Goal: Navigation & Orientation: Understand site structure

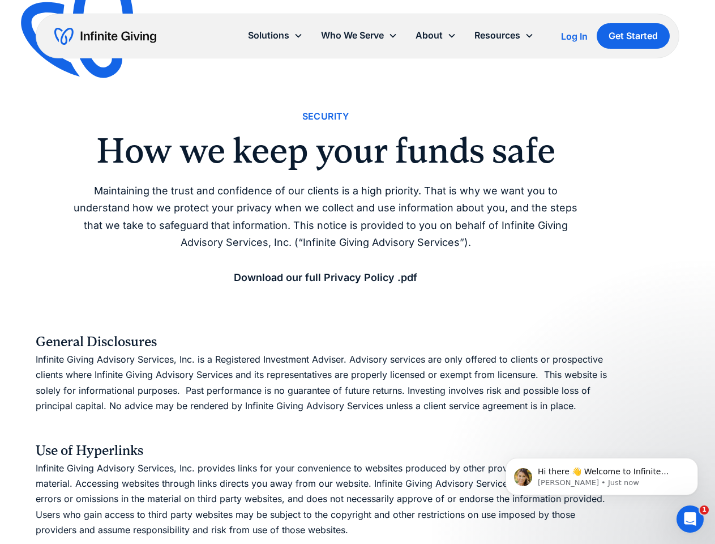
click at [454, 36] on icon at bounding box center [451, 35] width 9 height 9
click at [275, 35] on div "Solutions" at bounding box center [268, 35] width 41 height 15
click at [359, 35] on div "Who We Serve" at bounding box center [352, 35] width 63 height 15
click at [436, 35] on div "About" at bounding box center [429, 35] width 27 height 15
click at [504, 35] on div "Resources" at bounding box center [497, 35] width 46 height 15
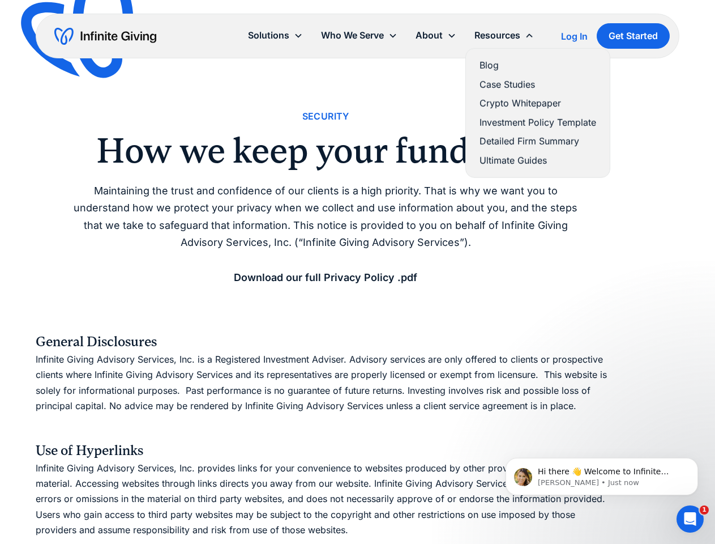
click at [602, 476] on span "Hi there 👋 Welcome to Infinite Giving. If you have any questions, just reply to…" at bounding box center [605, 488] width 135 height 43
